Goal: Information Seeking & Learning: Learn about a topic

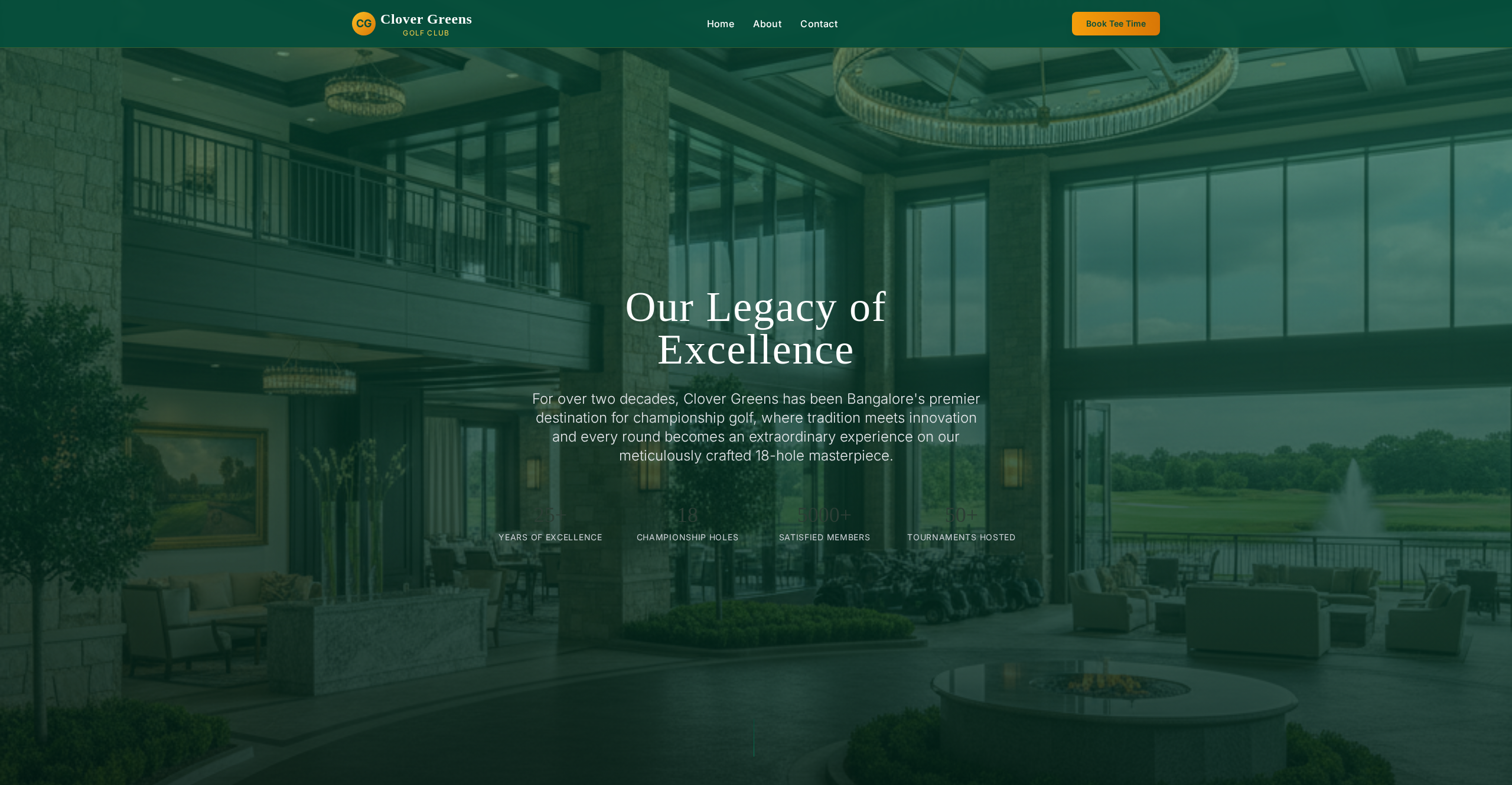
scroll to position [236, 0]
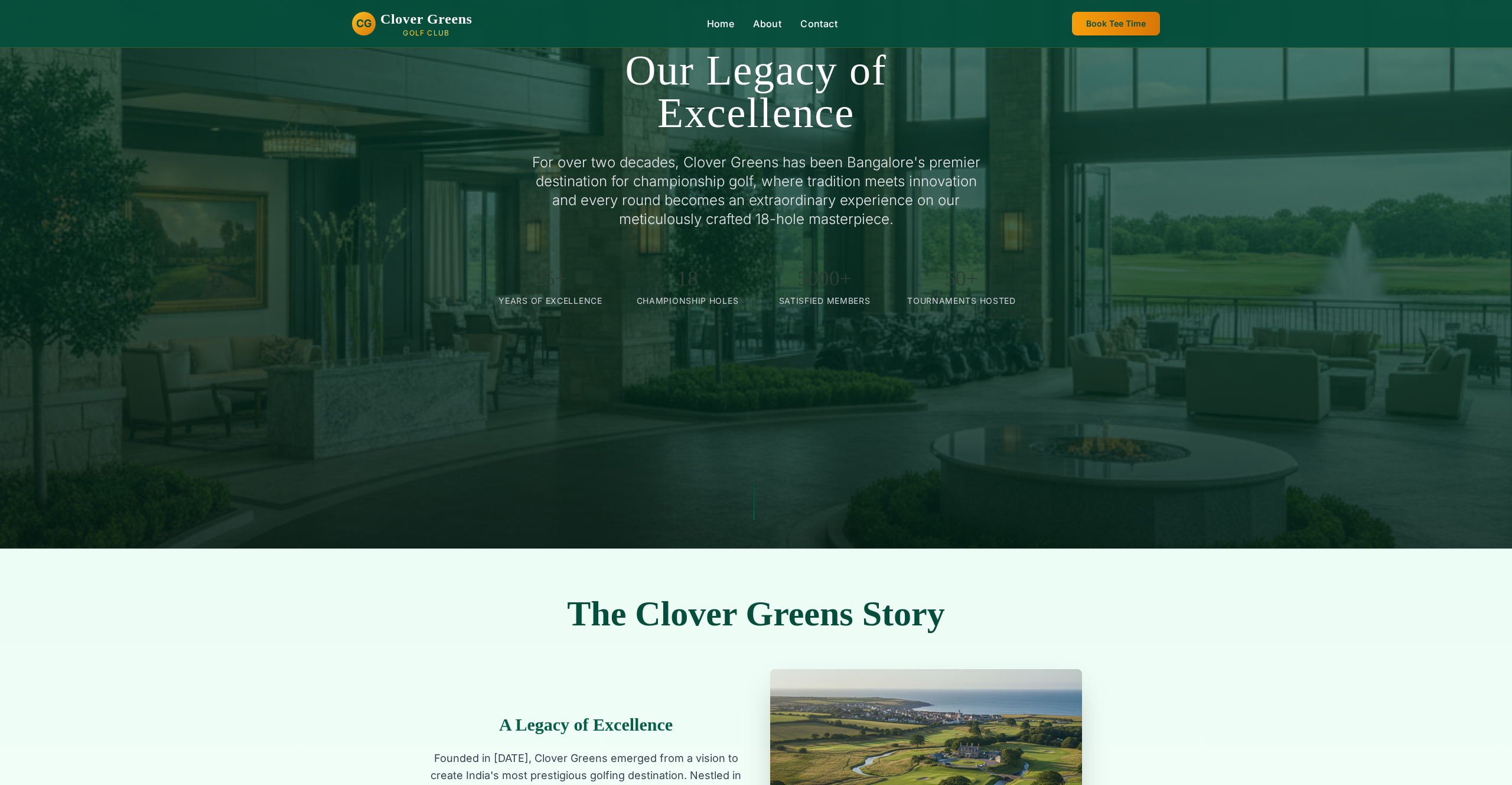
click at [1164, 187] on div "Our Legacy of Excellence For over two decades, Clover Greens has been Bangalore…" at bounding box center [756, 156] width 827 height 301
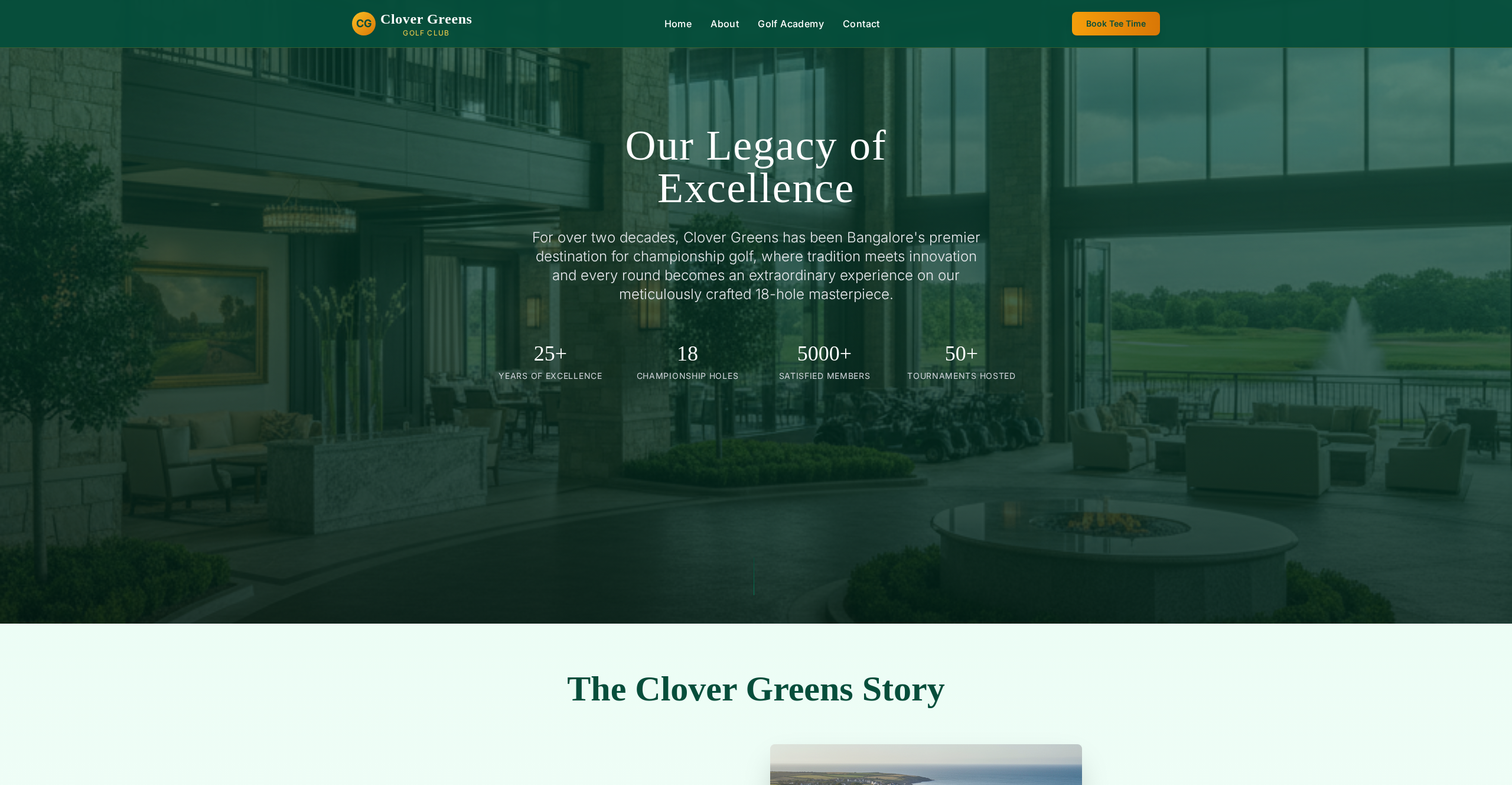
scroll to position [41, 0]
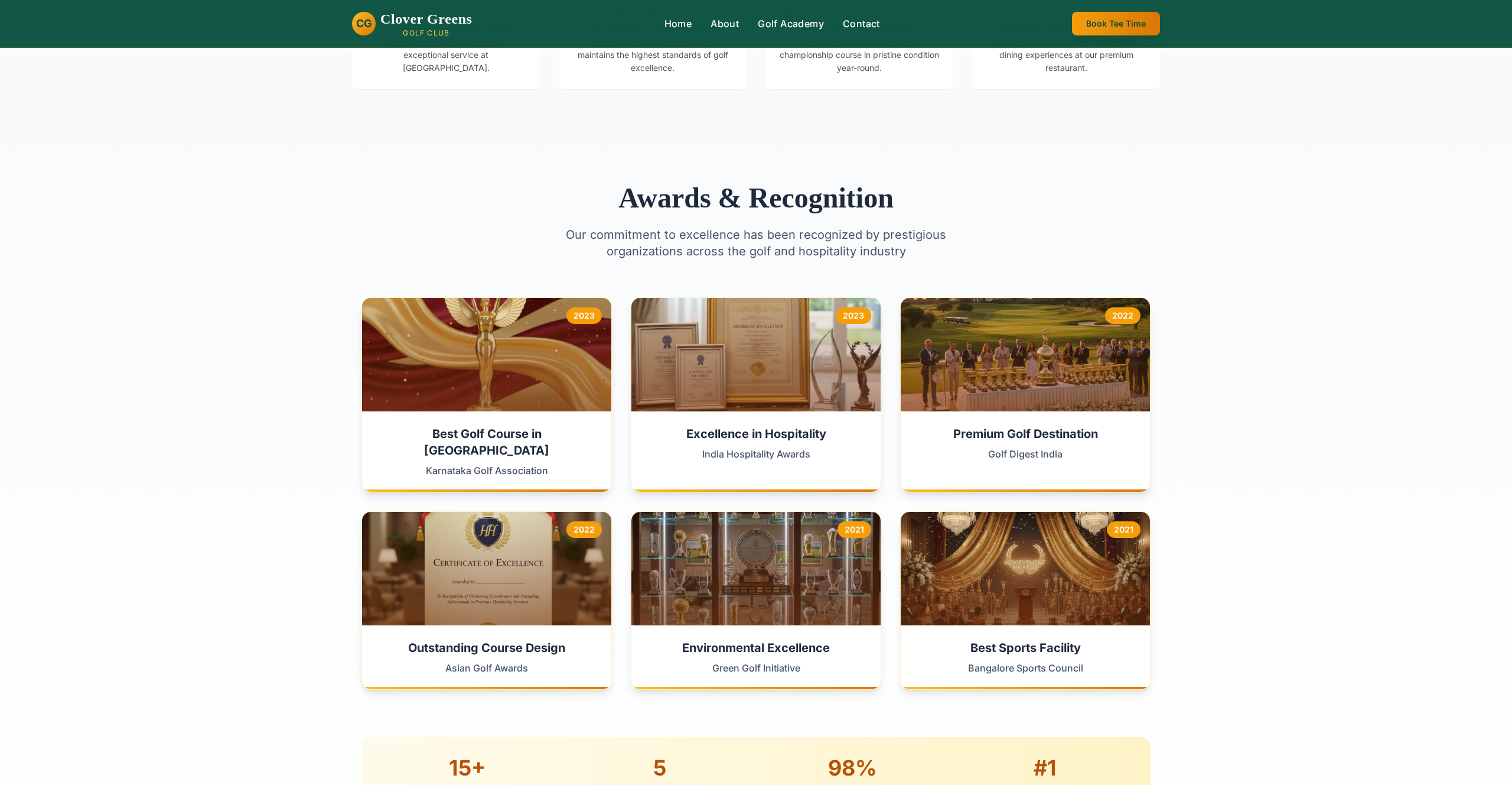
scroll to position [2747, 0]
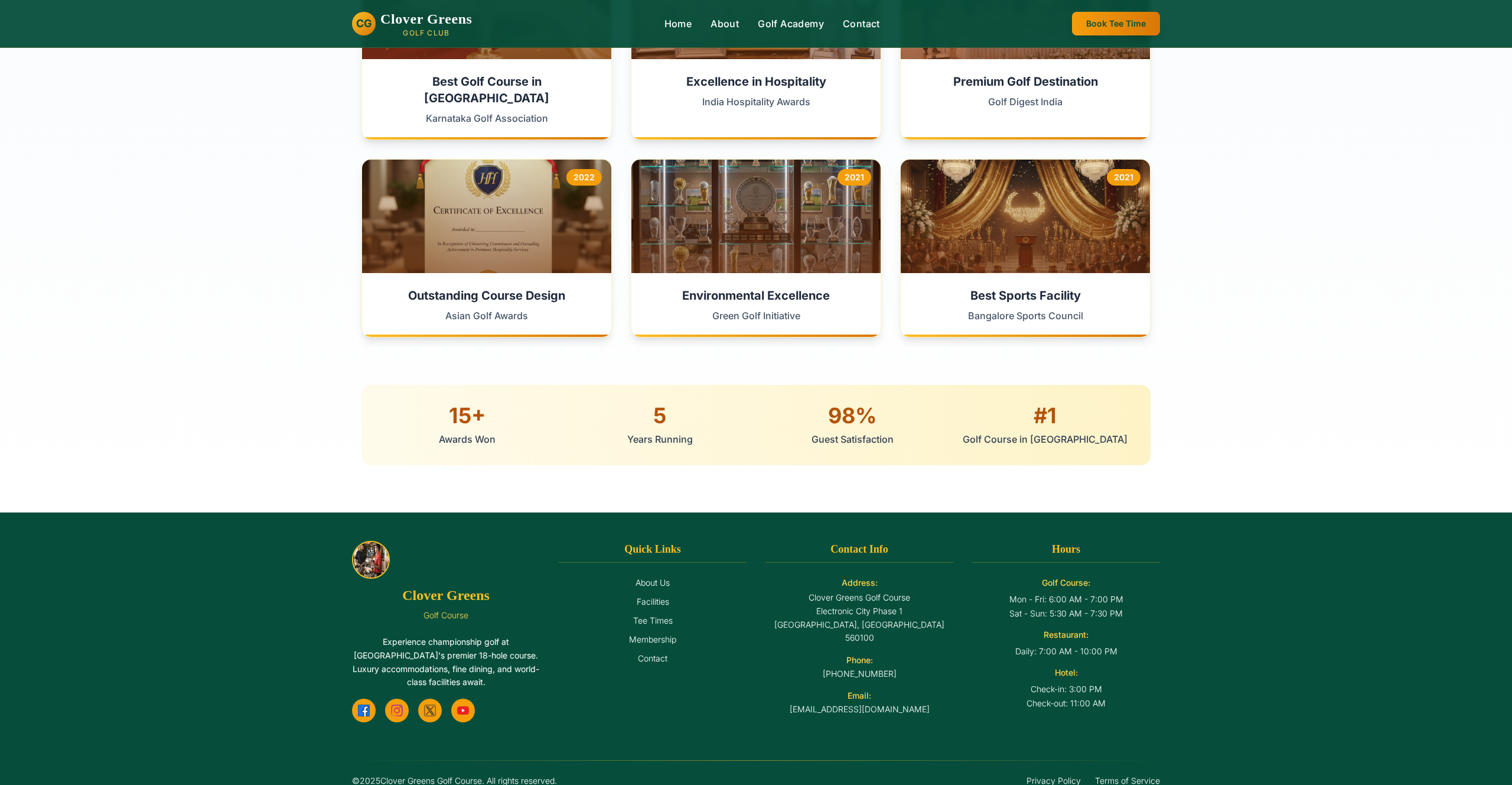
scroll to position [2747, 0]
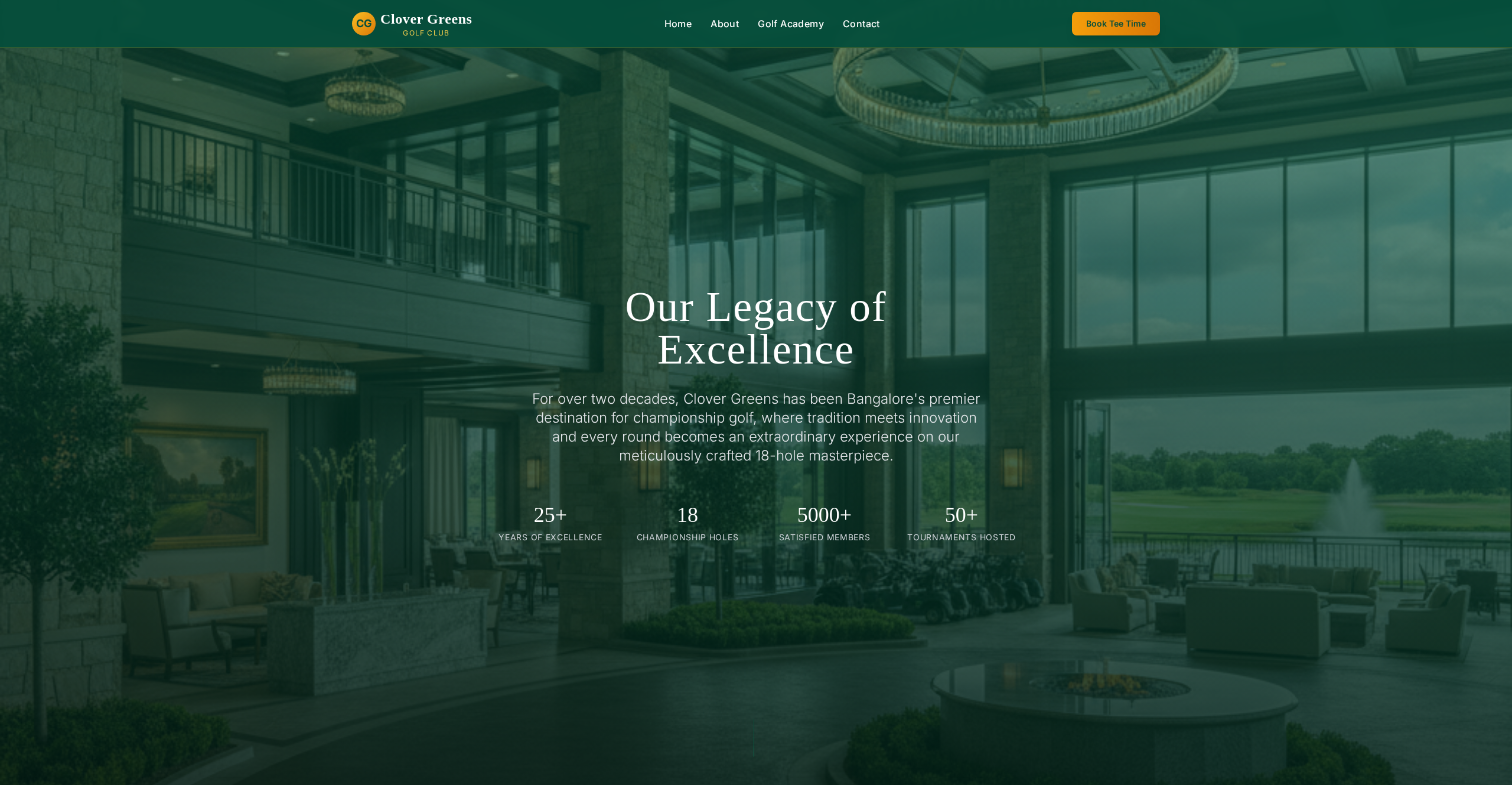
scroll to position [2747, 0]
click at [1228, 196] on div at bounding box center [756, 392] width 1512 height 785
